Goal: Task Accomplishment & Management: Use online tool/utility

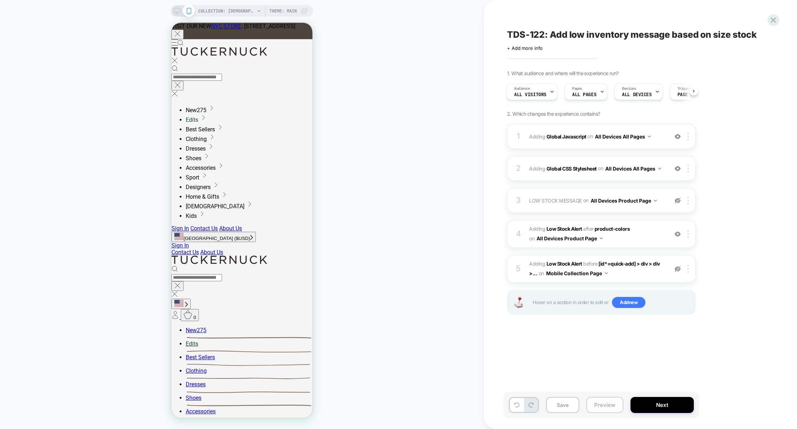
click at [12, 23] on button "Preview" at bounding box center [10, 21] width 1 height 1
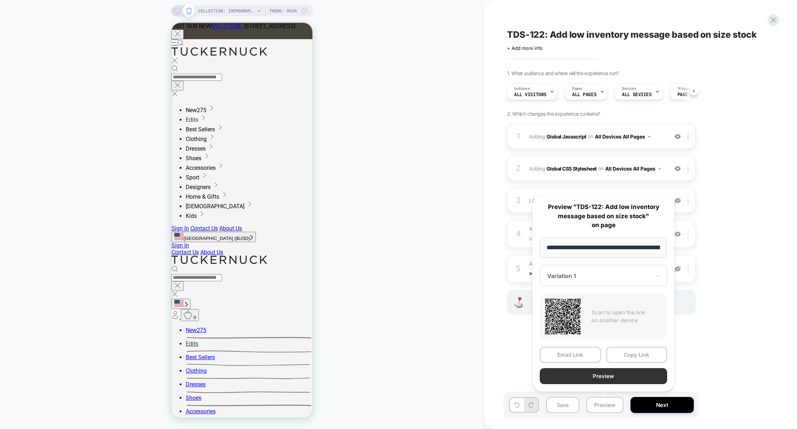
click at [599, 378] on button "Preview" at bounding box center [603, 376] width 127 height 16
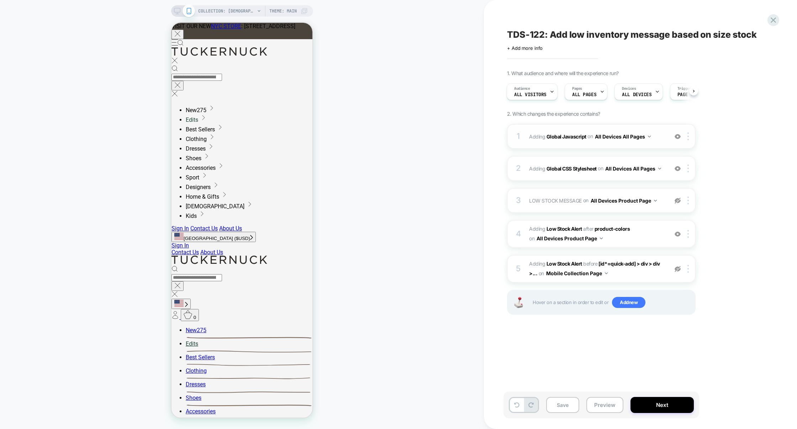
click at [141, 144] on div "1 Adding Global Javascript on All Devices All Pages Add Before Add After Target…" at bounding box center [70, 122] width 141 height 195
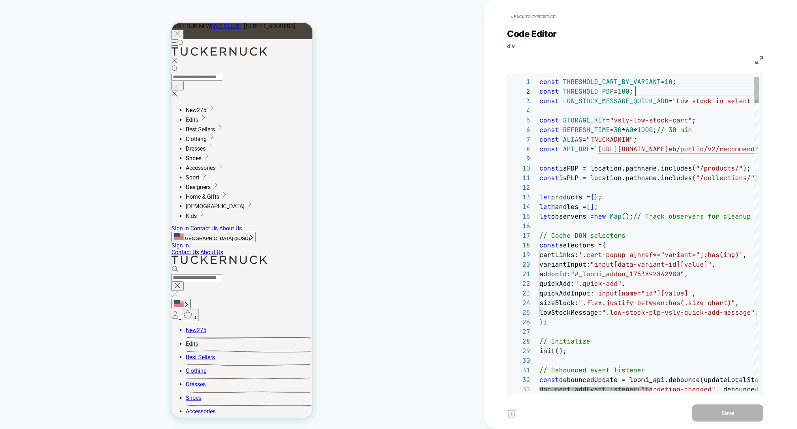
scroll to position [9, 96]
type textarea "**********"
click at [0, 0] on button "Save" at bounding box center [0, 0] width 0 height 0
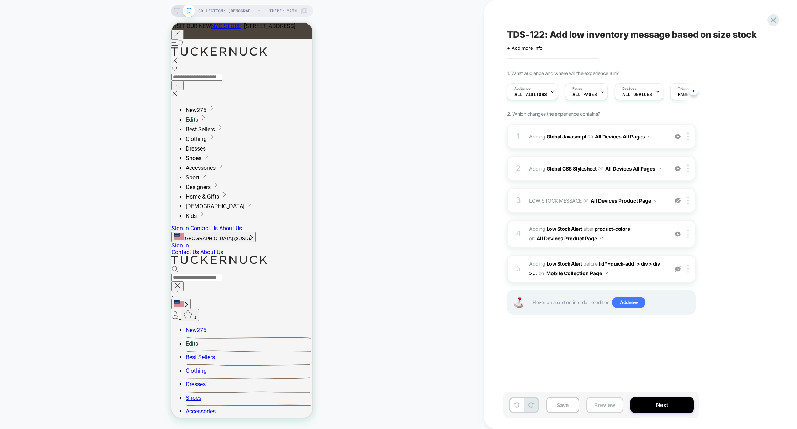
scroll to position [0, 0]
click at [0, 0] on button "Preview" at bounding box center [0, 0] width 0 height 0
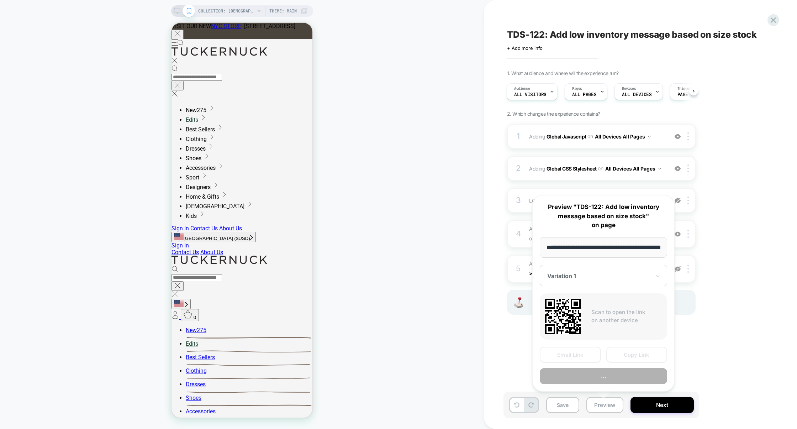
scroll to position [0, 59]
click at [0, 0] on button "Preview" at bounding box center [0, 0] width 0 height 0
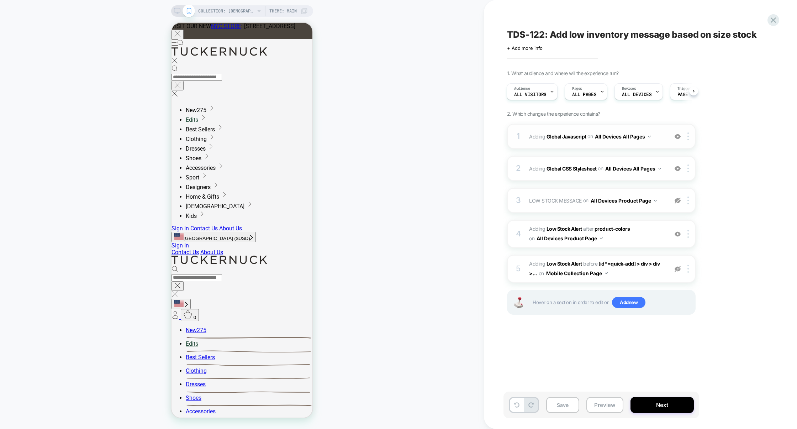
click at [0, 0] on div "1 Adding Global Javascript on All Devices All Pages Add Before Add After Target…" at bounding box center [0, 0] width 0 height 0
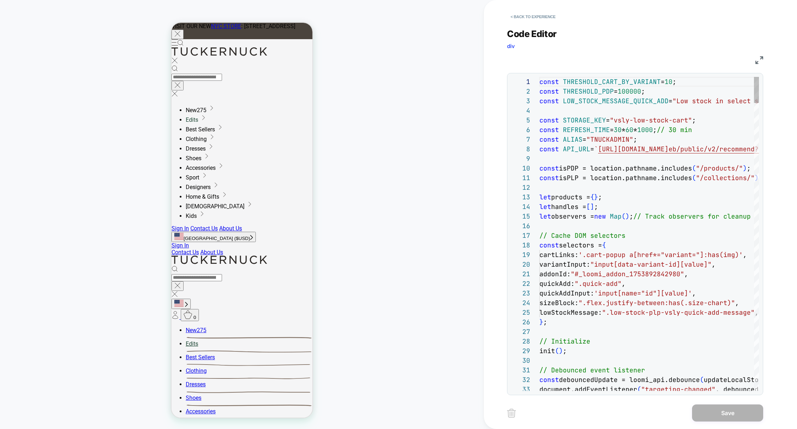
scroll to position [96, 0]
click at [0, 0] on img at bounding box center [0, 0] width 0 height 0
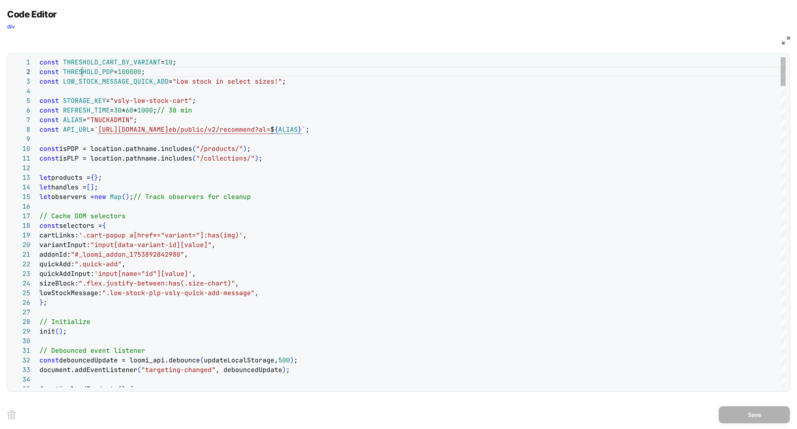
click at [753, 65] on div "Next Match (Enter)" at bounding box center [754, 63] width 6 height 6
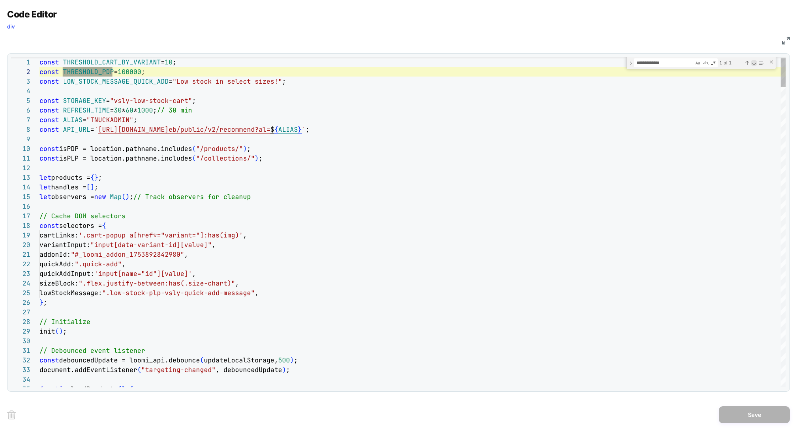
click at [753, 65] on div "Next Match (Enter)" at bounding box center [754, 63] width 6 height 6
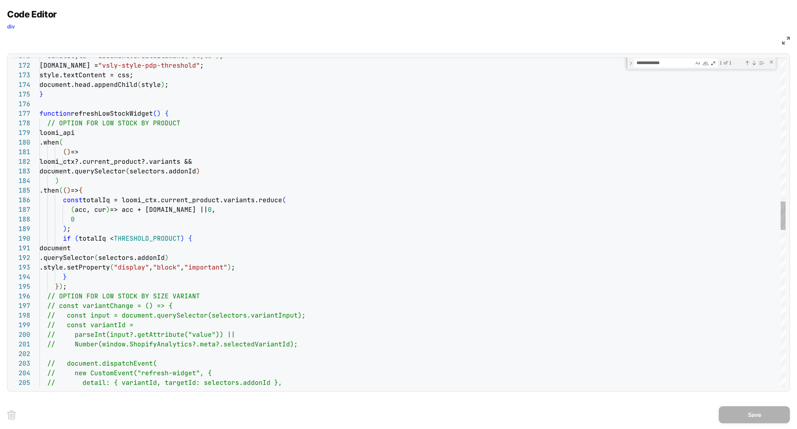
type textarea "**********"
click at [151, 239] on div "const style = document.createElement ( "style" ) ; [DOMAIN_NAME] = "vsly-style-…" at bounding box center [412, 296] width 746 height 3779
type textarea "**********"
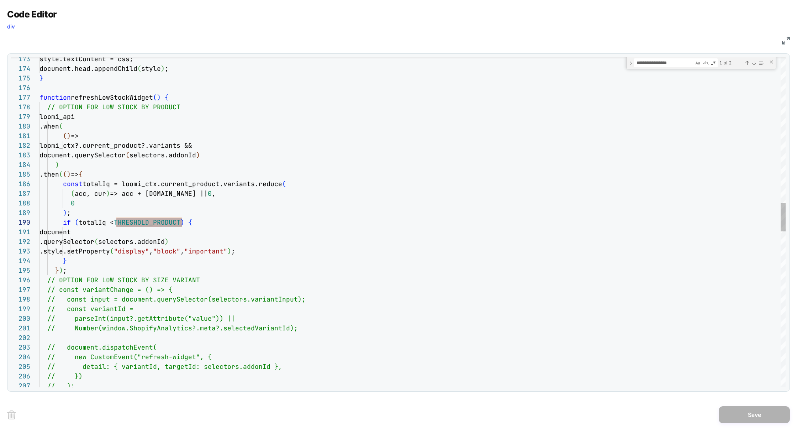
type textarea "**********"
click at [750, 416] on button "Save" at bounding box center [753, 414] width 71 height 17
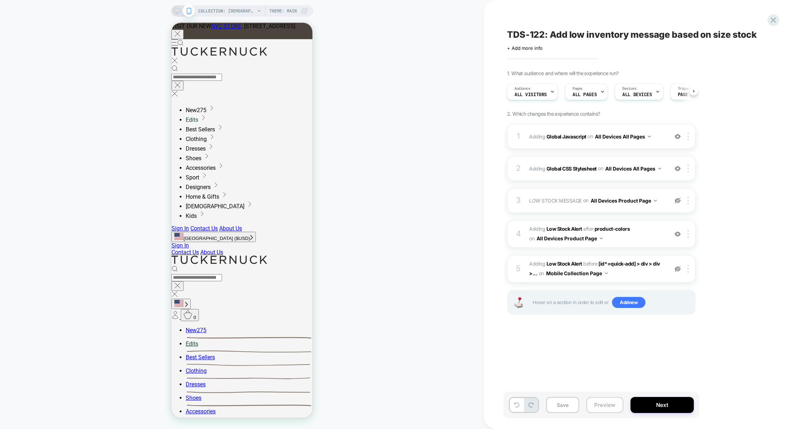
scroll to position [0, 0]
click at [606, 402] on button "Preview" at bounding box center [604, 405] width 37 height 16
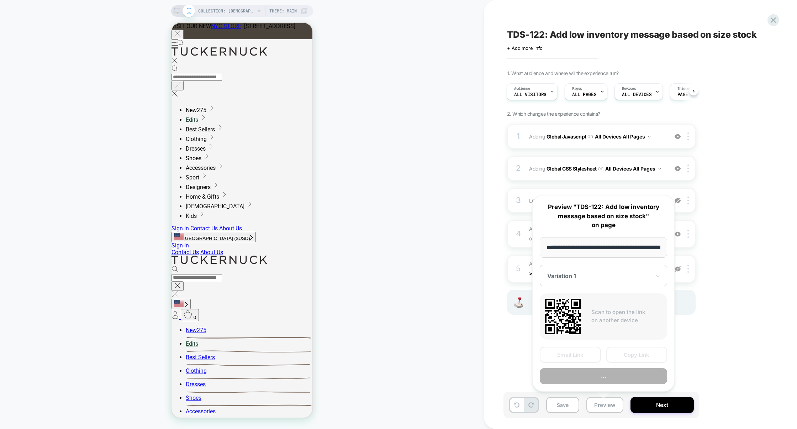
scroll to position [0, 59]
click at [607, 377] on button "Preview" at bounding box center [603, 376] width 127 height 16
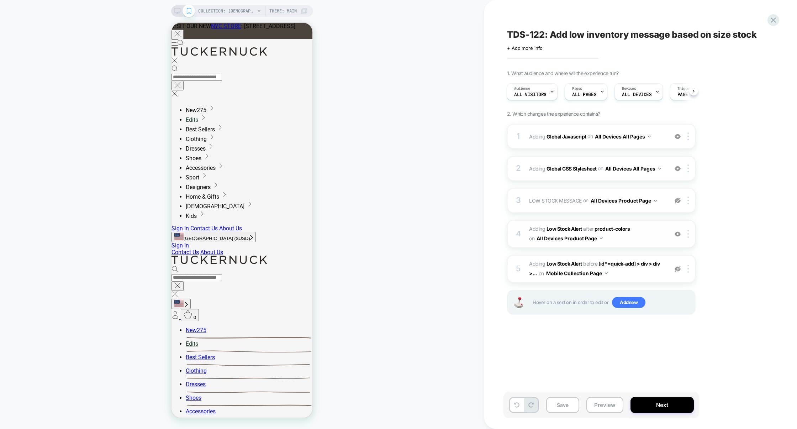
click at [583, 179] on div "2 Adding Global CSS Stylesheet on All Devices All Pages Add Before Add After Ta…" at bounding box center [601, 168] width 189 height 25
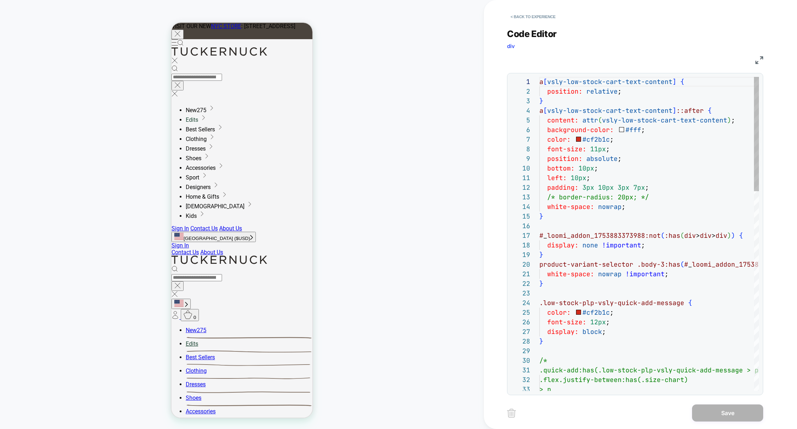
scroll to position [96, 0]
click at [537, 23] on div "Code Editor div CSS 1 2 3 4 5 6 7 8 9 10 11 12 13 14 15 16 17 18 19 20 21 22 23…" at bounding box center [635, 207] width 256 height 375
click at [538, 19] on button "< Back to experience" at bounding box center [533, 16] width 52 height 11
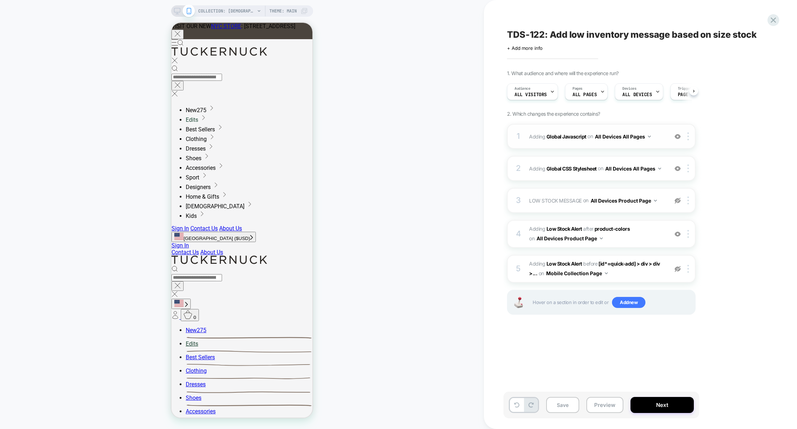
scroll to position [0, 0]
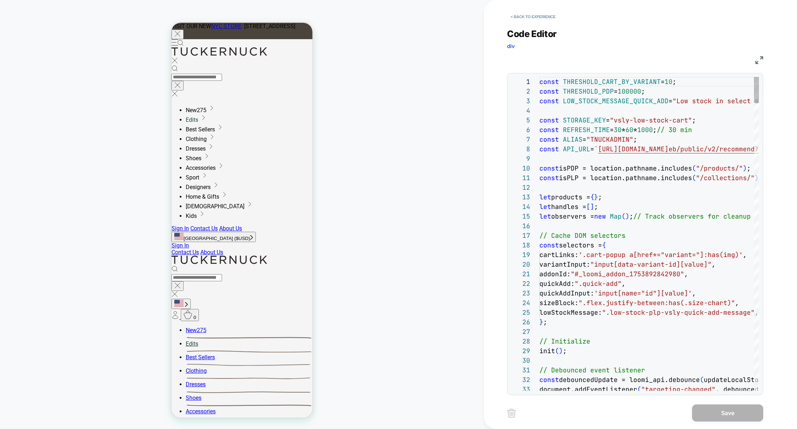
scroll to position [96, 0]
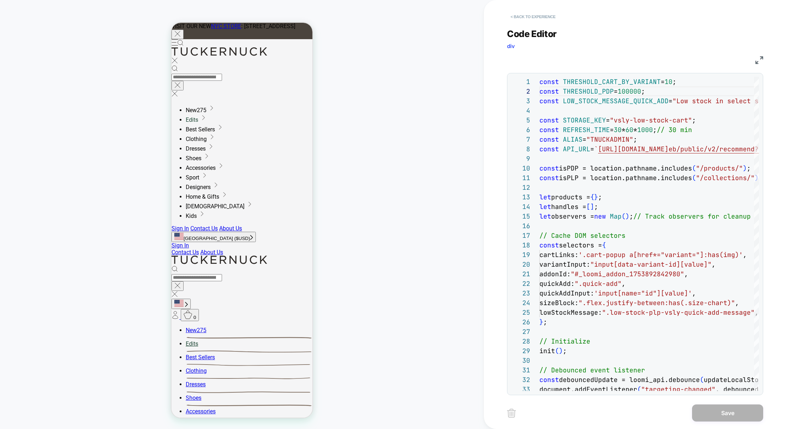
click at [531, 16] on button "< Back to experience" at bounding box center [533, 16] width 52 height 11
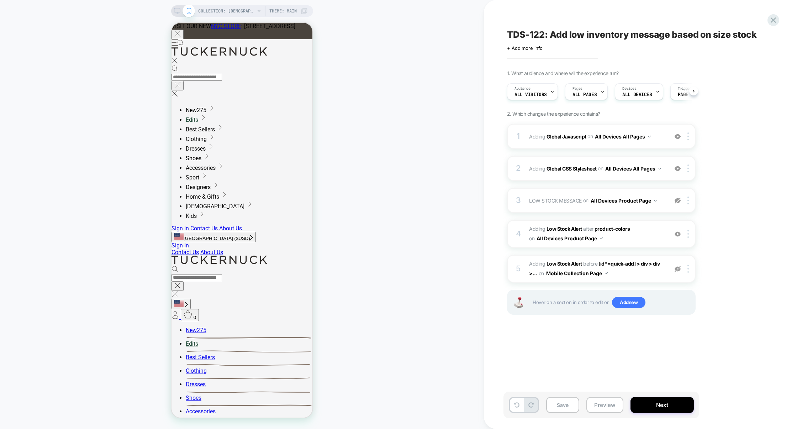
scroll to position [0, 0]
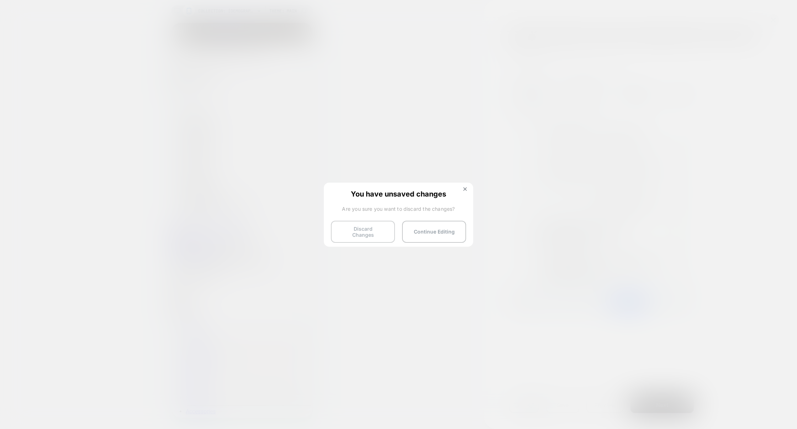
click at [373, 232] on button "Discard Changes" at bounding box center [363, 232] width 64 height 22
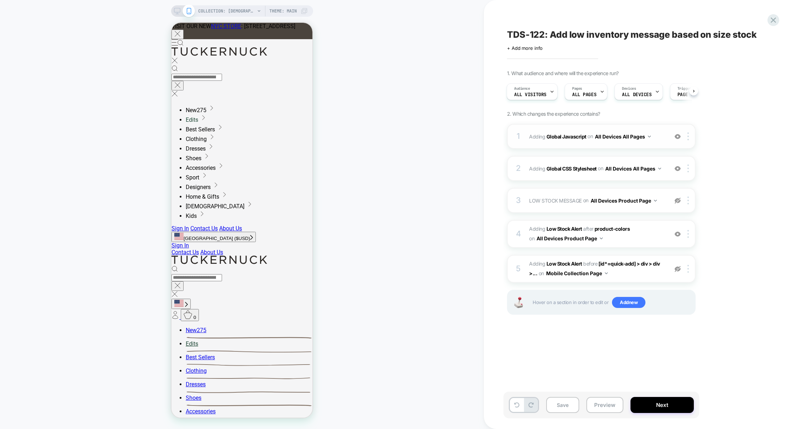
click at [141, 42] on div "1 Adding Global Javascript on All Devices All Pages Add Before Add After Target…" at bounding box center [70, 38] width 141 height 8
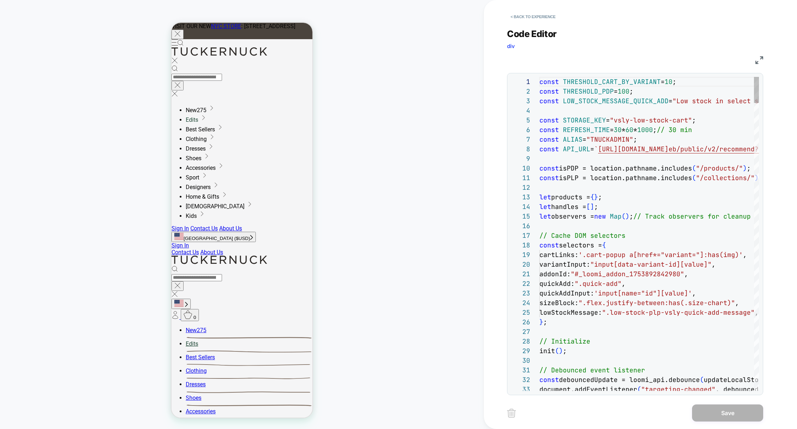
scroll to position [96, 0]
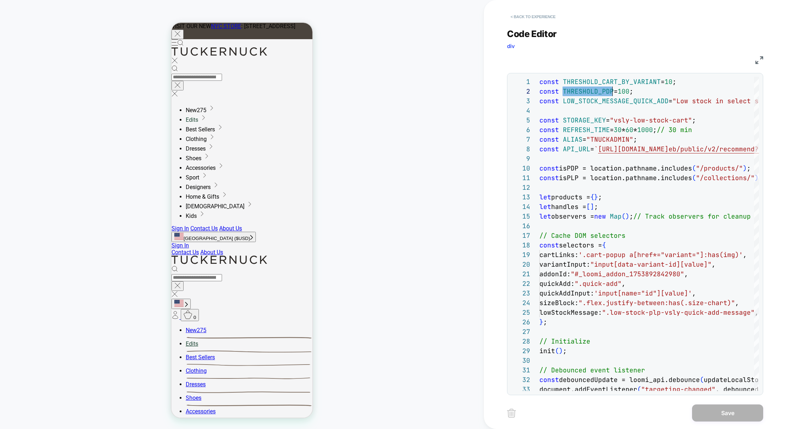
click at [552, 18] on button "< Back to experience" at bounding box center [533, 16] width 52 height 11
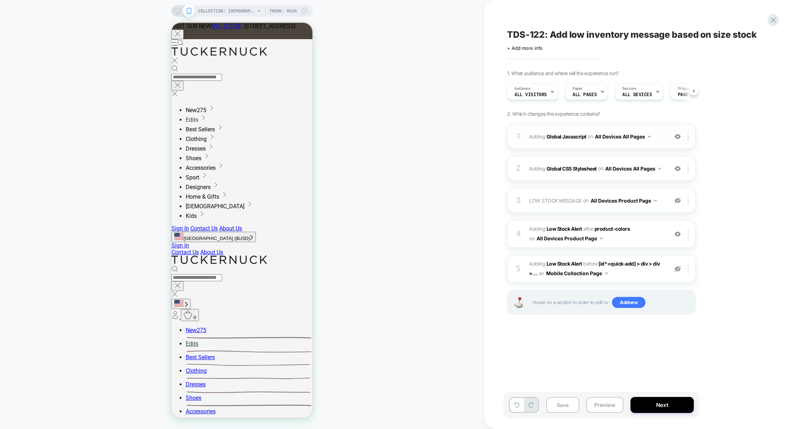
scroll to position [0, 0]
click at [0, 0] on div "1 Adding Global Javascript on All Devices All Pages Add Before Add After Target…" at bounding box center [0, 0] width 0 height 0
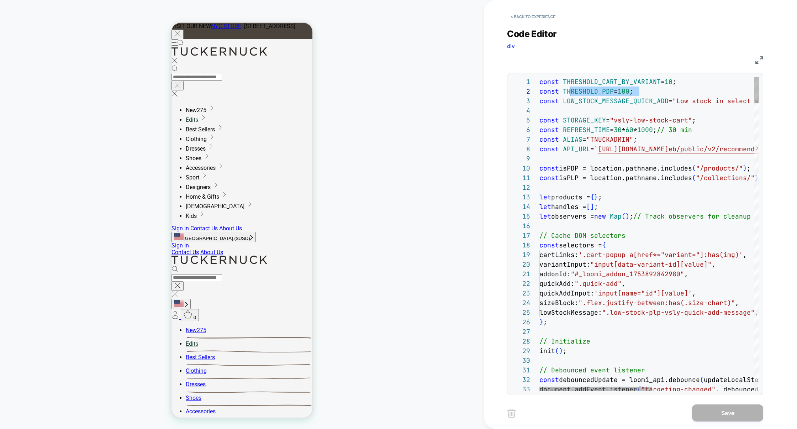
scroll to position [9, 0]
drag, startPoint x: 641, startPoint y: 91, endPoint x: 520, endPoint y: 92, distance: 120.9
click at [520, 92] on div "1 2 3 4 5 6 7 8 9 10 11 12 13 14 15 16 17 18 19 20 21 22 23 24 25 26 27 28 29 3…" at bounding box center [635, 234] width 248 height 314
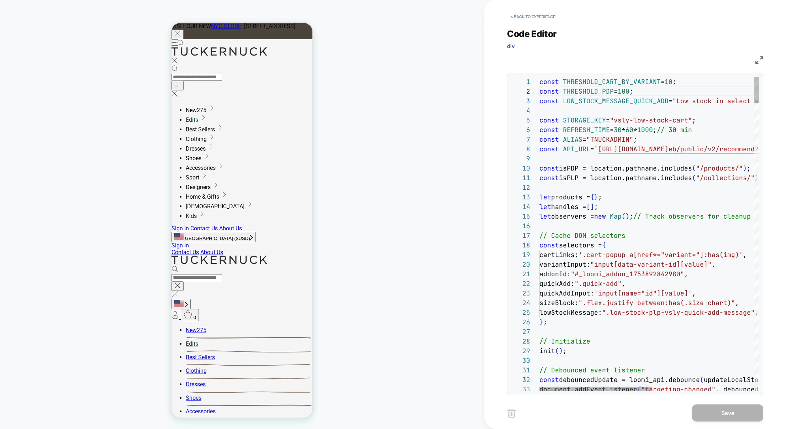
drag, startPoint x: 563, startPoint y: 92, endPoint x: 596, endPoint y: 92, distance: 33.1
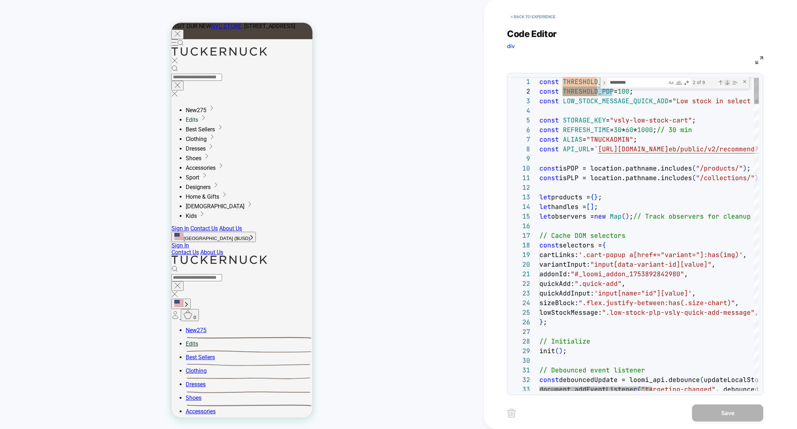
click at [725, 82] on div "Next Match (Enter)" at bounding box center [727, 83] width 6 height 6
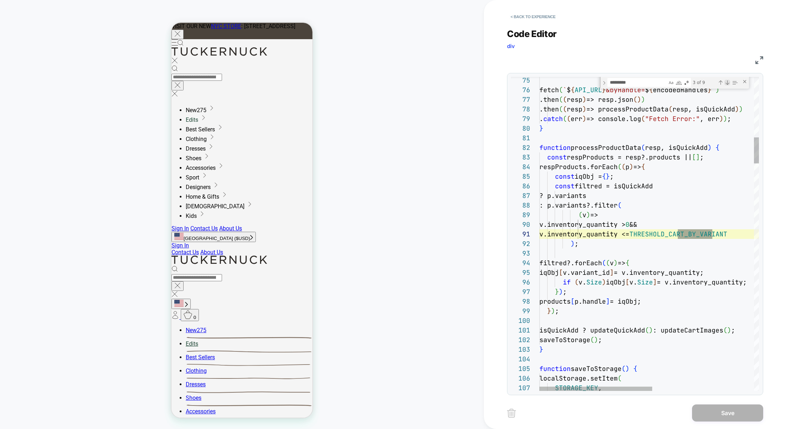
click at [725, 82] on div "Next Match (Enter)" at bounding box center [727, 83] width 6 height 6
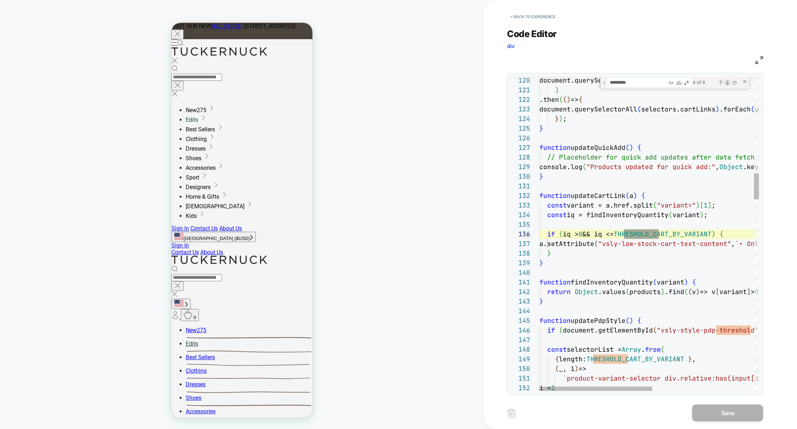
click at [725, 82] on div "Next Match (Enter)" at bounding box center [727, 83] width 6 height 6
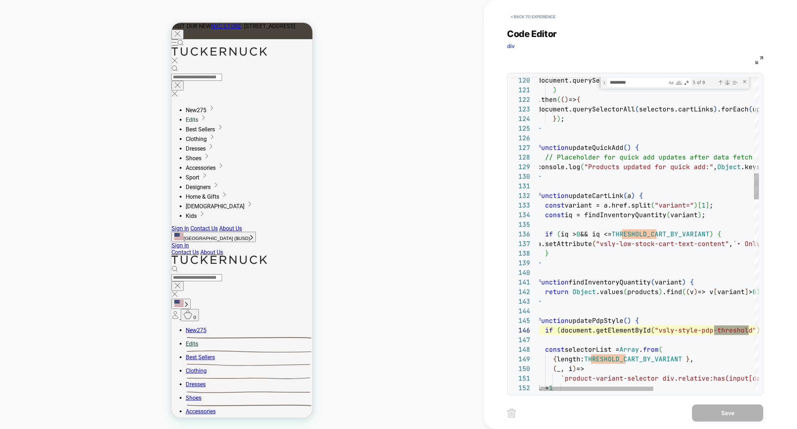
click at [725, 82] on div "Next Match (Enter)" at bounding box center [727, 83] width 6 height 6
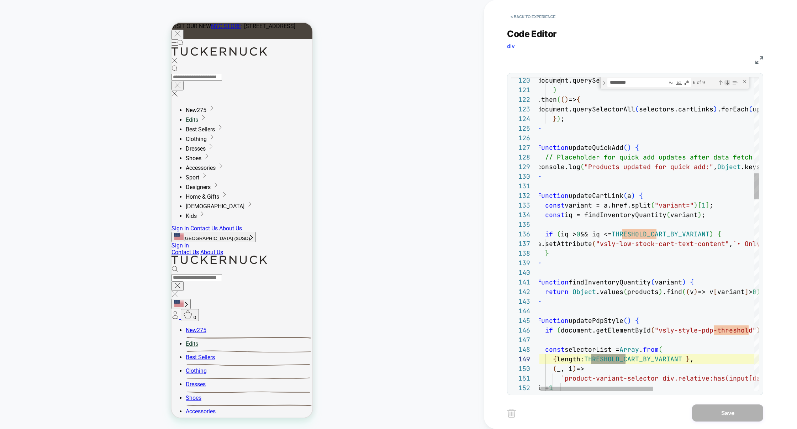
click at [727, 84] on div "Next Match (Enter)" at bounding box center [727, 83] width 6 height 6
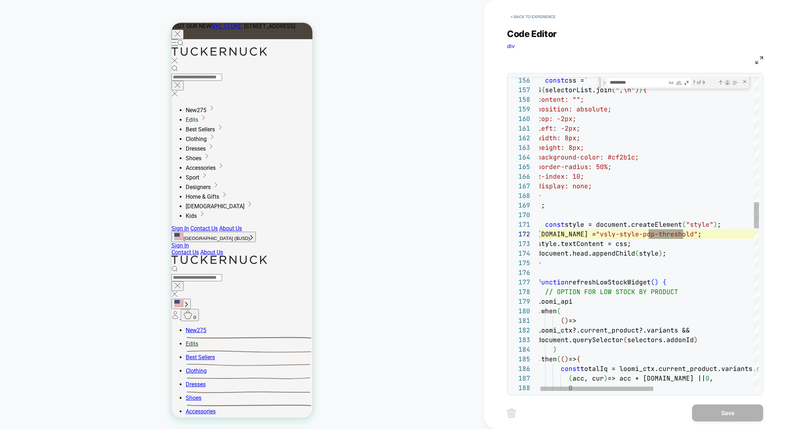
click at [726, 81] on div "Next Match (Enter)" at bounding box center [727, 83] width 6 height 6
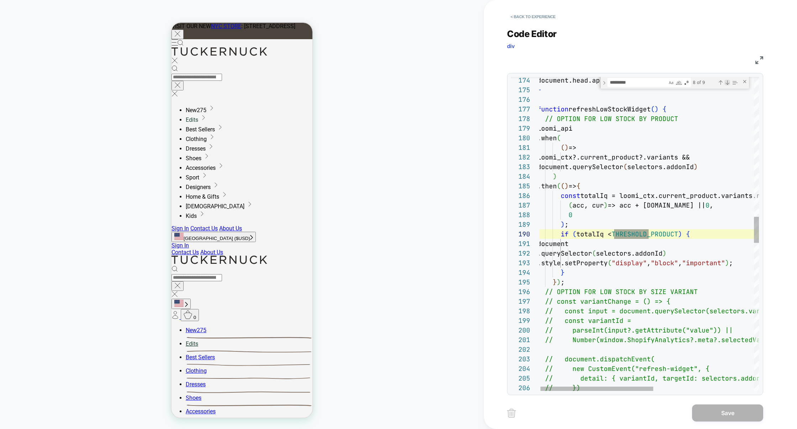
scroll to position [96, 111]
click at [650, 218] on div "document.head.appendChild ( style ) ; } function refreshLowStockWidget ( ) { //…" at bounding box center [745, 283] width 416 height 3763
click at [653, 236] on div "document.head.appendChild ( style ) ; } function refreshLowStockWidget ( ) { //…" at bounding box center [745, 283] width 416 height 3763
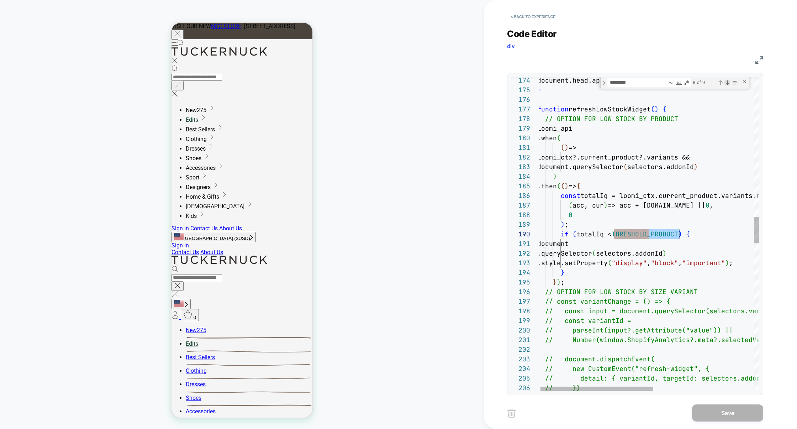
click at [726, 83] on div "Next Match (Enter)" at bounding box center [727, 83] width 6 height 6
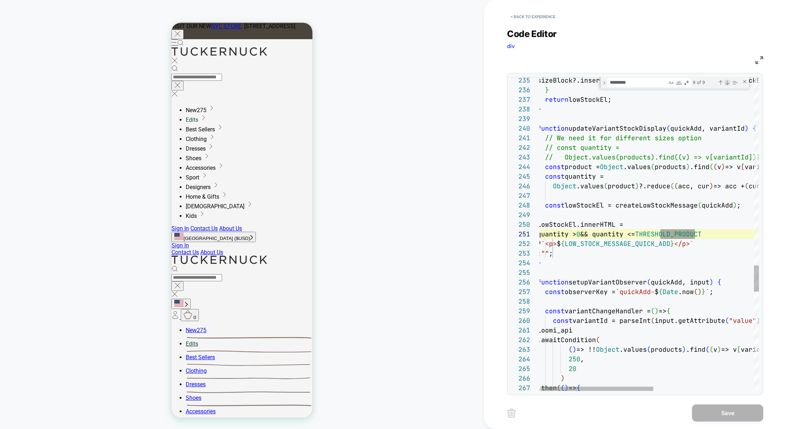
scroll to position [0, 157]
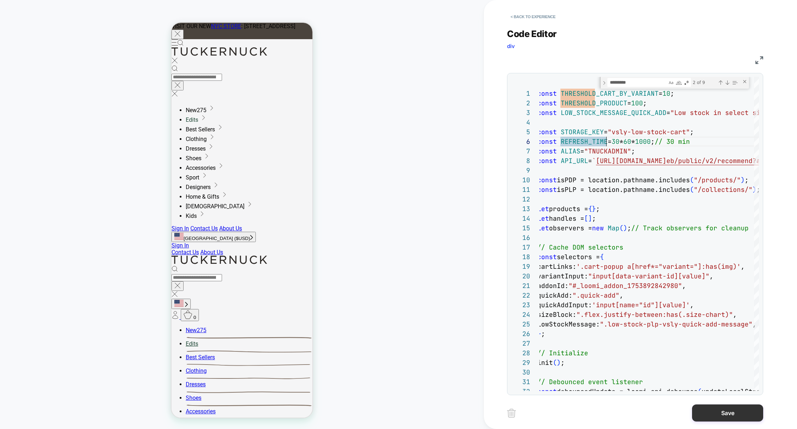
type textarea "**********"
click at [717, 414] on button "Save" at bounding box center [727, 412] width 71 height 17
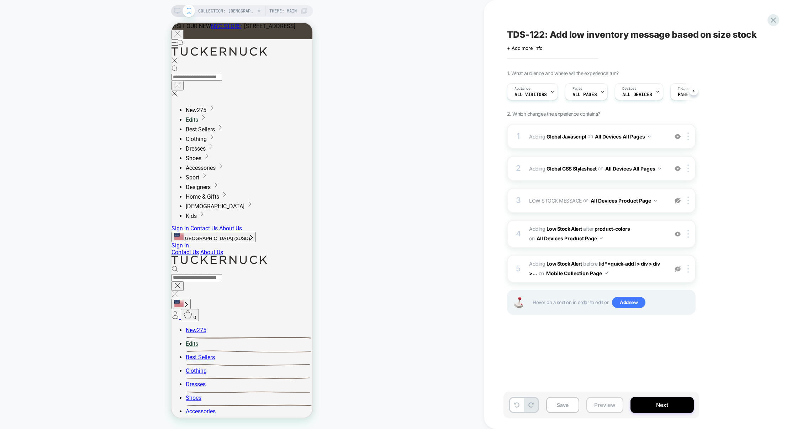
scroll to position [0, 0]
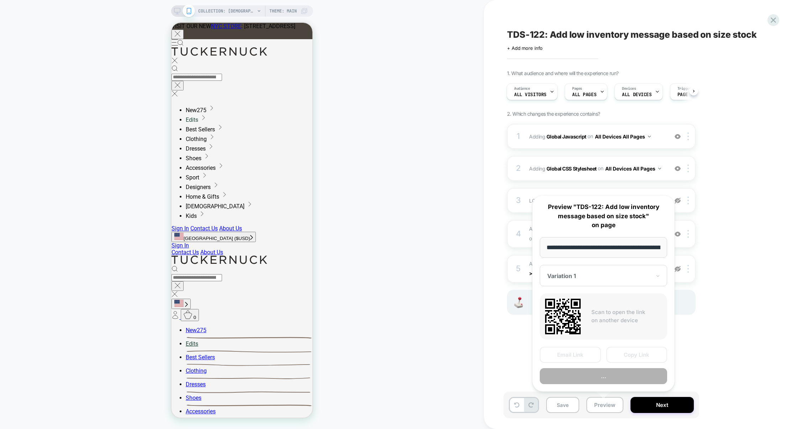
scroll to position [0, 59]
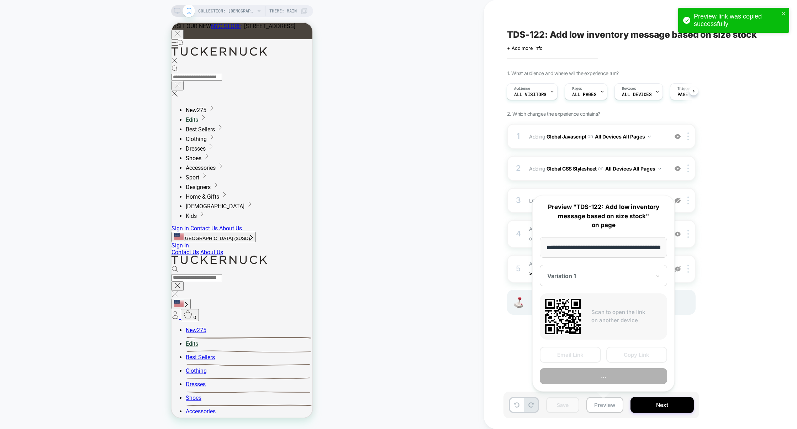
scroll to position [0, 59]
click at [631, 359] on button "Copy Link" at bounding box center [636, 354] width 61 height 16
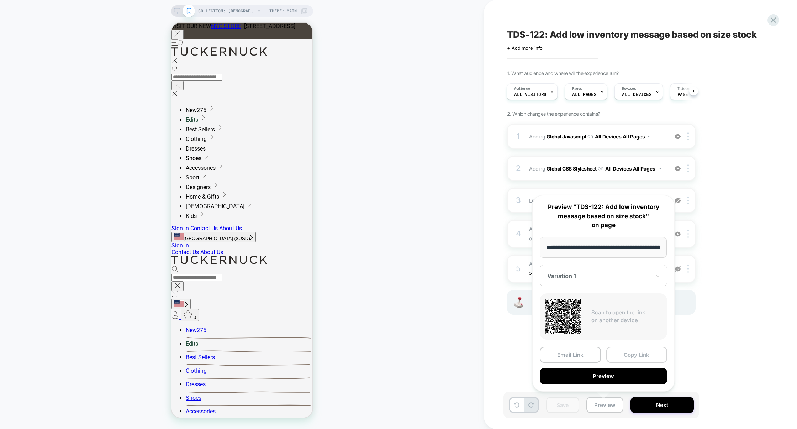
click at [626, 360] on button "Copy Link" at bounding box center [636, 354] width 61 height 16
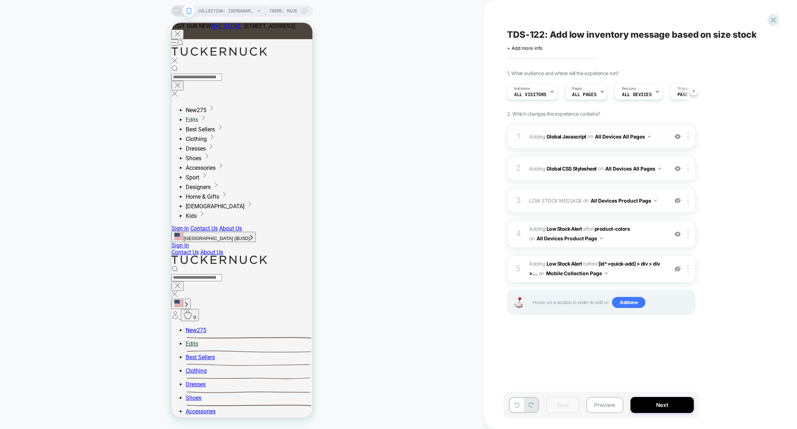
click at [573, 143] on div "1 Adding Global Javascript on All Devices All Pages Add Before Add After Target…" at bounding box center [601, 136] width 189 height 25
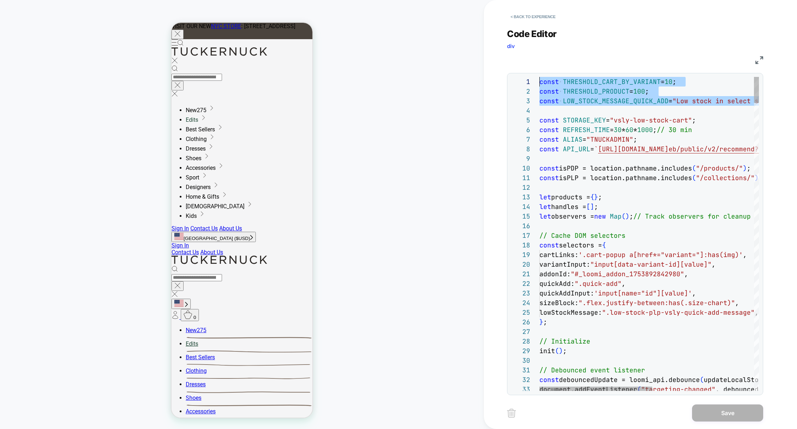
drag, startPoint x: 618, startPoint y: 111, endPoint x: 495, endPoint y: 76, distance: 127.1
click at [495, 76] on div "< Back to experience Code Editor div JS 1 2 3 4 5 6 7 8 9 10 11 12 13 14 15 16 …" at bounding box center [640, 214] width 313 height 429
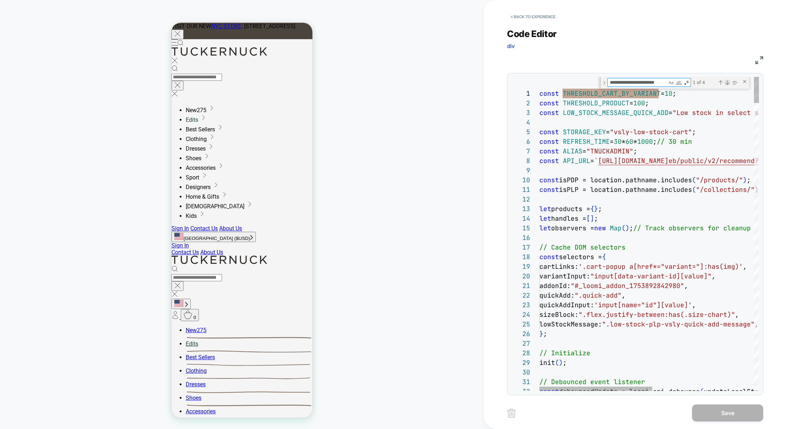
click at [727, 82] on div "Next Match (Enter)" at bounding box center [727, 83] width 6 height 6
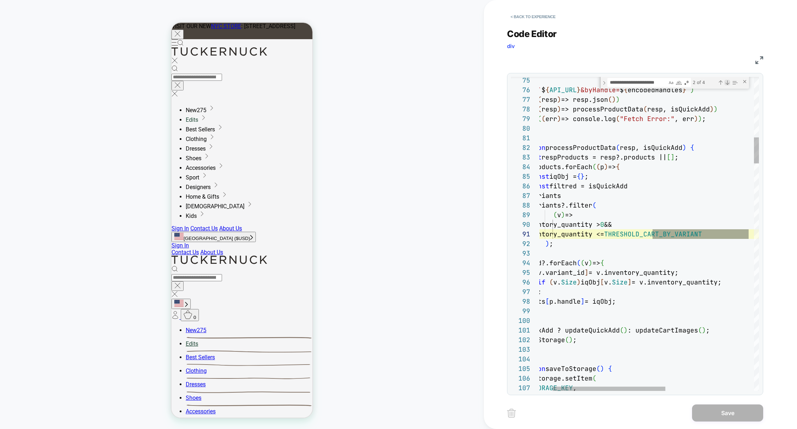
scroll to position [96, 234]
click at [727, 82] on div "Next Match (Enter)" at bounding box center [727, 83] width 6 height 6
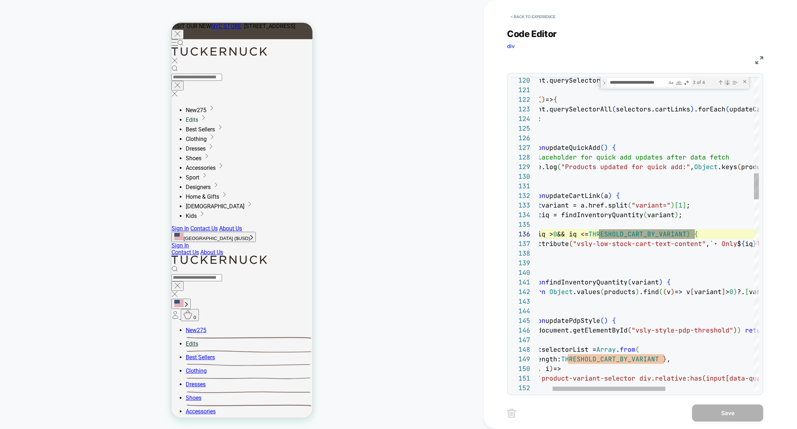
click at [727, 83] on div "Next Match (Enter)" at bounding box center [727, 83] width 6 height 6
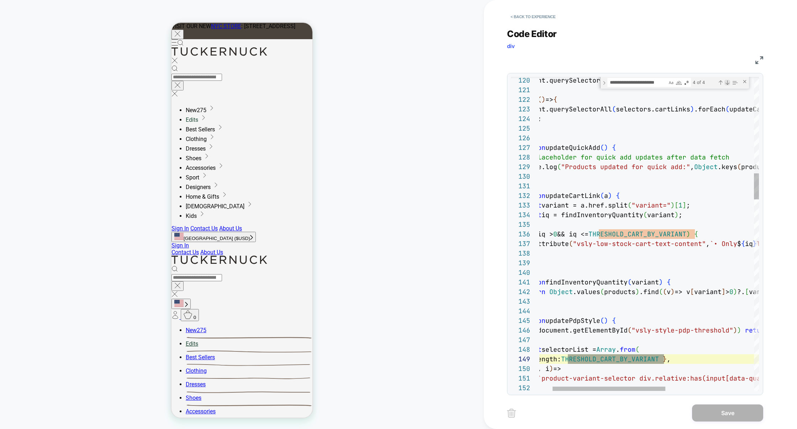
scroll to position [96, 150]
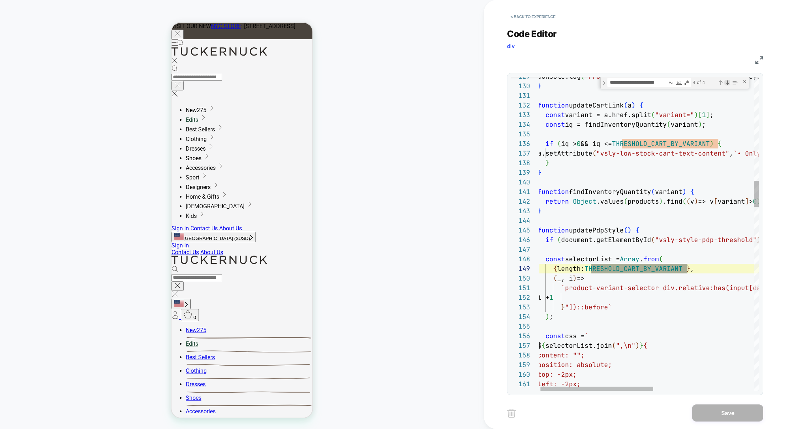
click at [726, 84] on div "Next Match (Enter)" at bounding box center [727, 83] width 6 height 6
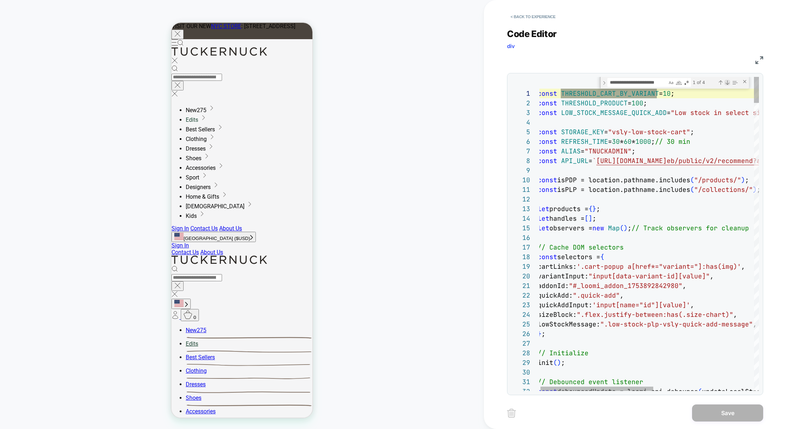
scroll to position [96, 119]
click at [727, 84] on div "Next Match (Enter)" at bounding box center [727, 83] width 6 height 6
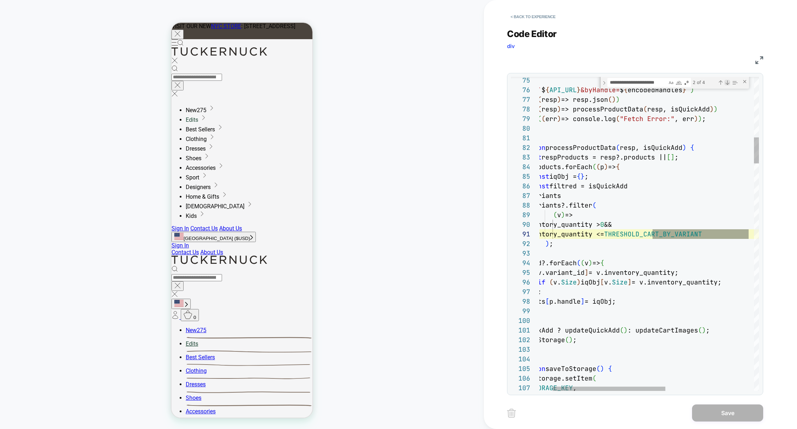
scroll to position [96, 234]
click at [727, 84] on div "Next Match (Enter)" at bounding box center [727, 83] width 6 height 6
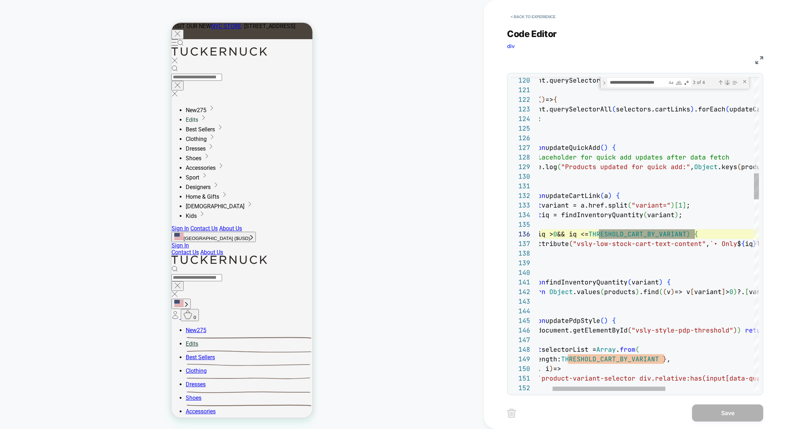
click at [727, 84] on div "Next Match (Enter)" at bounding box center [727, 83] width 6 height 6
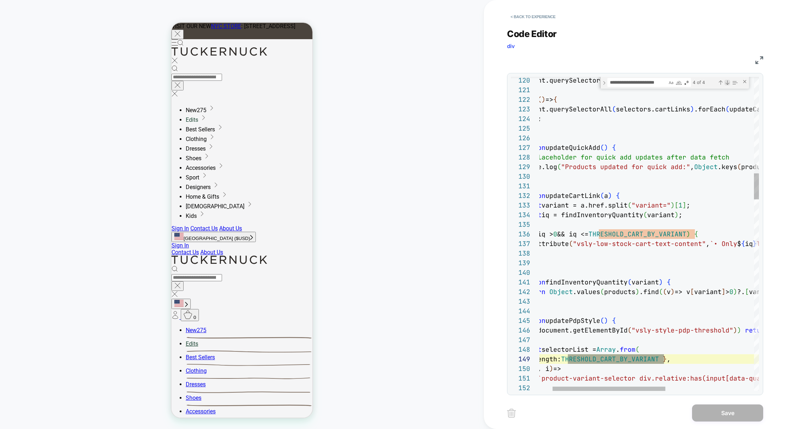
click at [727, 84] on div "Next Match (Enter)" at bounding box center [727, 83] width 6 height 6
type textarea "**********"
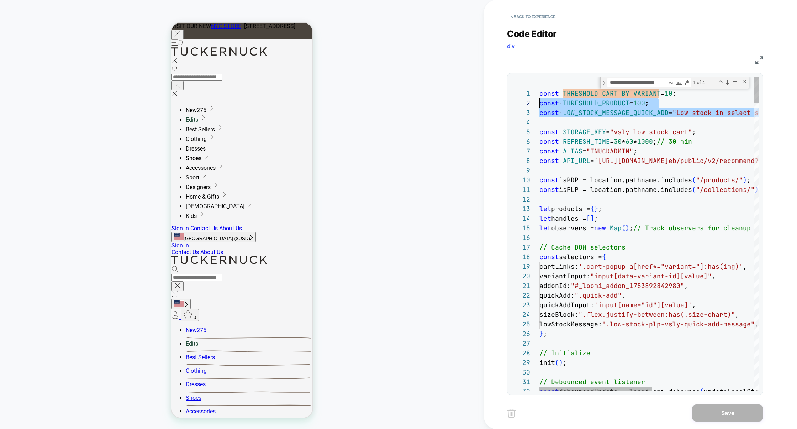
scroll to position [0, 0]
drag, startPoint x: 552, startPoint y: 120, endPoint x: 523, endPoint y: 94, distance: 39.3
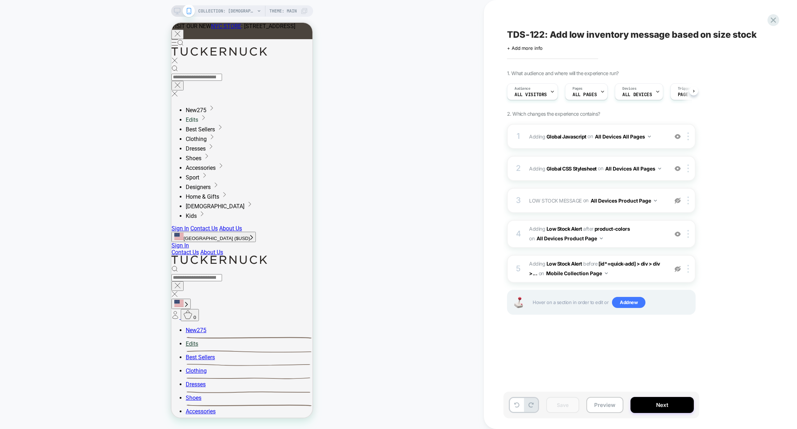
scroll to position [0, 0]
click at [769, 23] on icon at bounding box center [773, 20] width 10 height 10
